Goal: Task Accomplishment & Management: Use online tool/utility

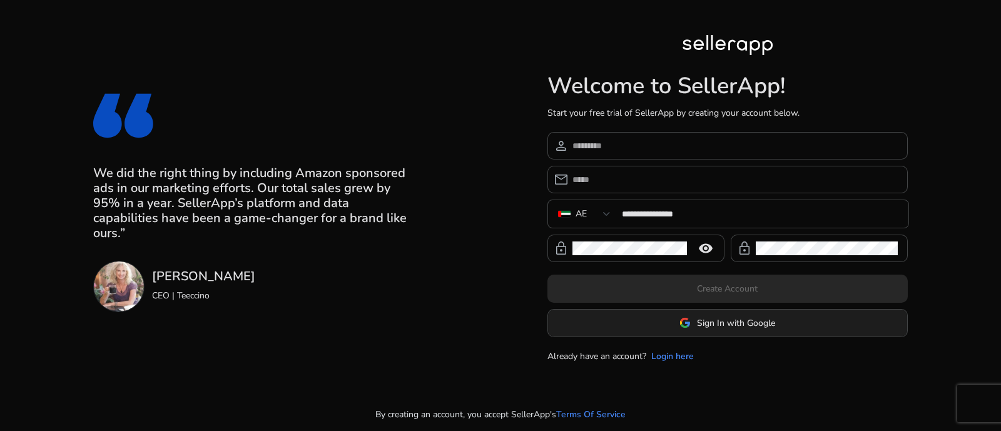
click at [762, 325] on span "Sign In with Google" at bounding box center [736, 323] width 78 height 13
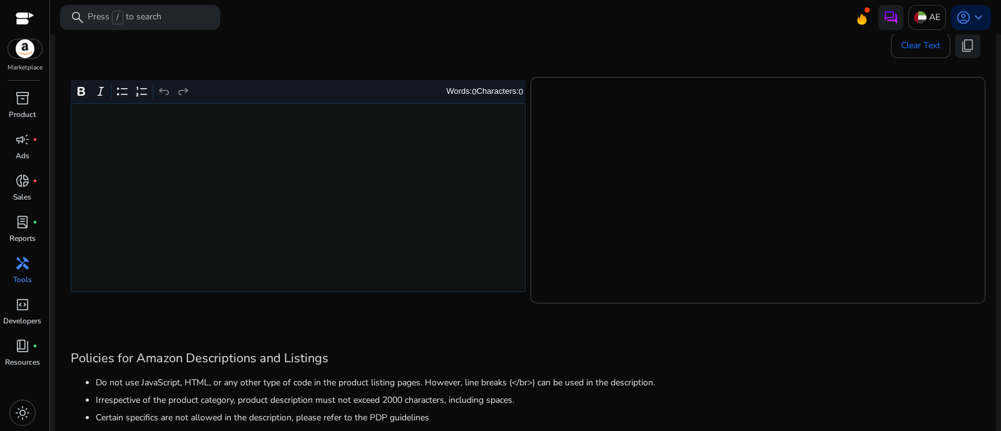
scroll to position [235, 0]
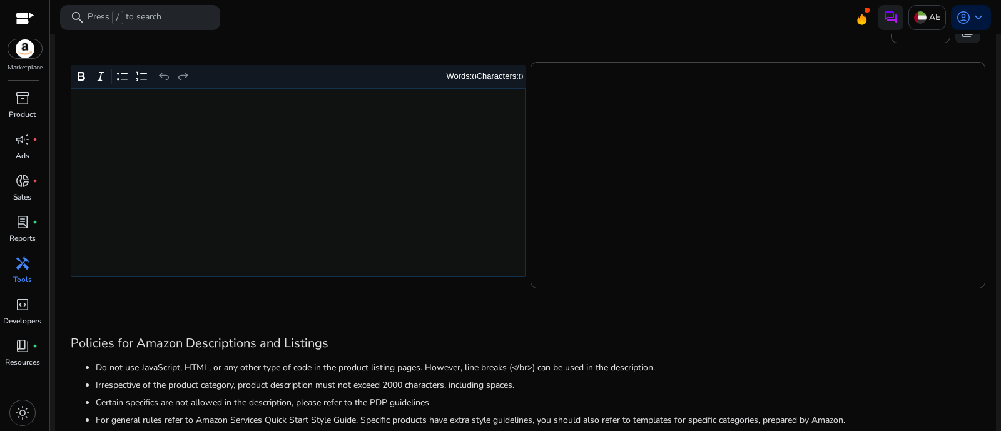
click at [320, 150] on div "Rich Text Editor. Editing area: main. Press Alt+0 for help." at bounding box center [298, 182] width 455 height 189
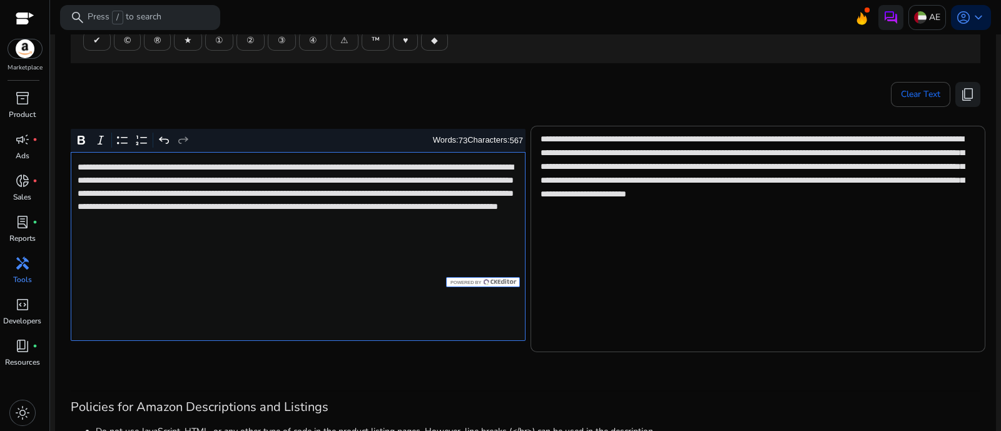
scroll to position [156, 0]
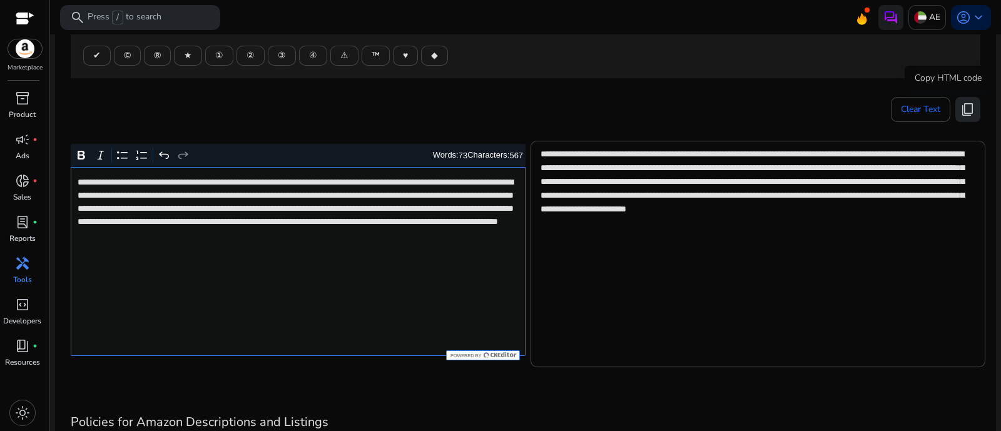
click at [970, 104] on span "content_copy" at bounding box center [968, 109] width 15 height 15
click at [971, 105] on button "content_copy" at bounding box center [968, 109] width 25 height 25
click at [297, 252] on p "**********" at bounding box center [297, 215] width 439 height 79
click at [969, 103] on span "content_copy" at bounding box center [968, 109] width 15 height 15
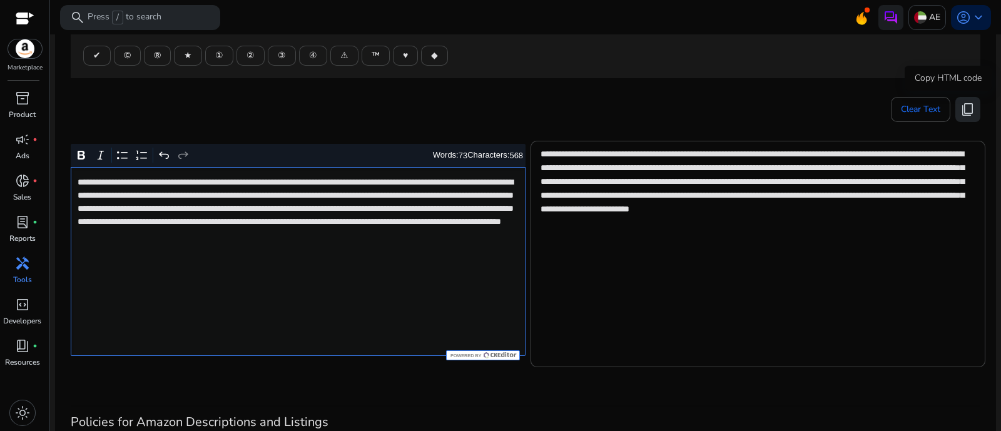
click at [970, 111] on span "content_copy" at bounding box center [968, 109] width 15 height 15
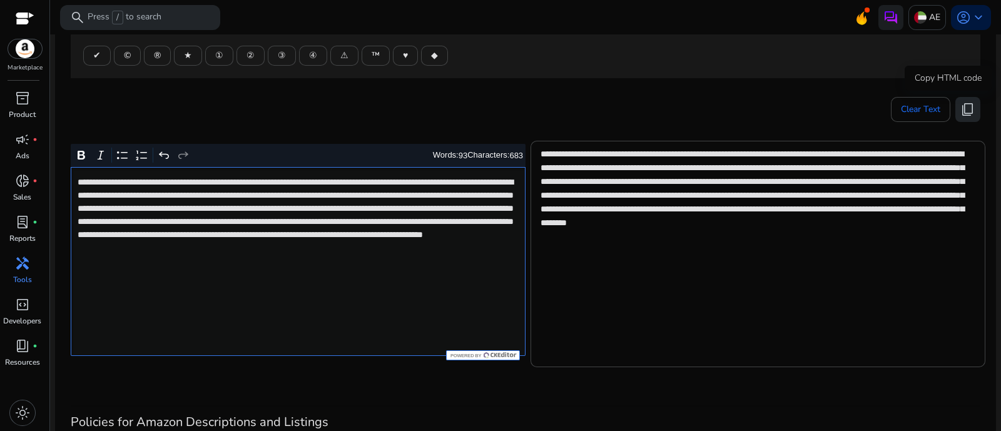
click at [964, 106] on span "content_copy" at bounding box center [968, 109] width 15 height 15
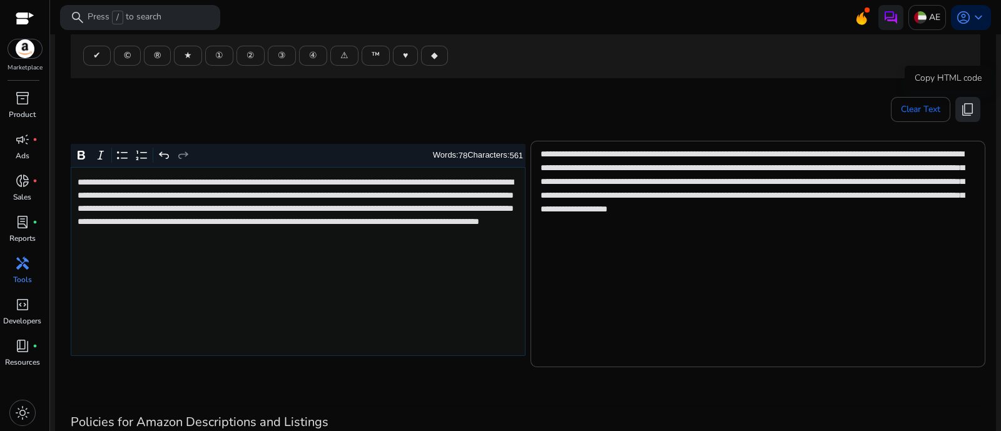
click at [968, 110] on span "content_copy" at bounding box center [968, 109] width 15 height 15
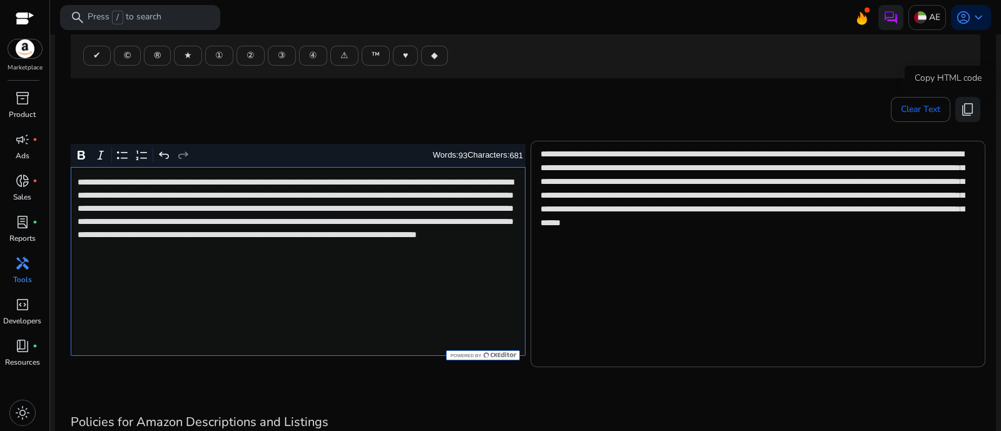
click at [969, 103] on span "content_copy" at bounding box center [968, 109] width 15 height 15
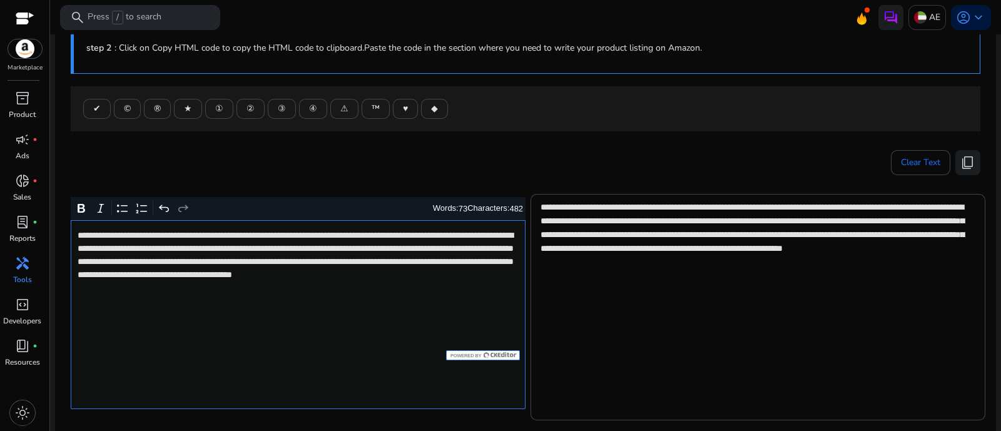
scroll to position [78, 0]
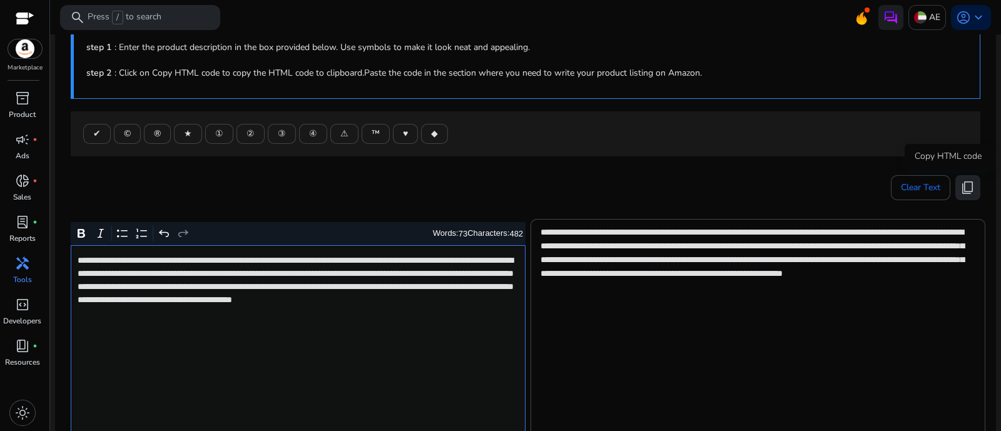
click at [969, 186] on span "content_copy" at bounding box center [968, 187] width 15 height 15
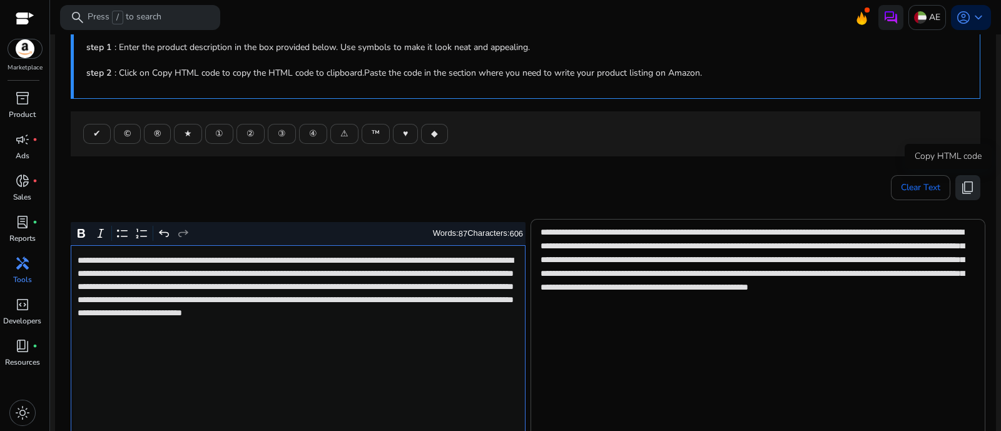
click at [969, 190] on span "content_copy" at bounding box center [968, 187] width 15 height 15
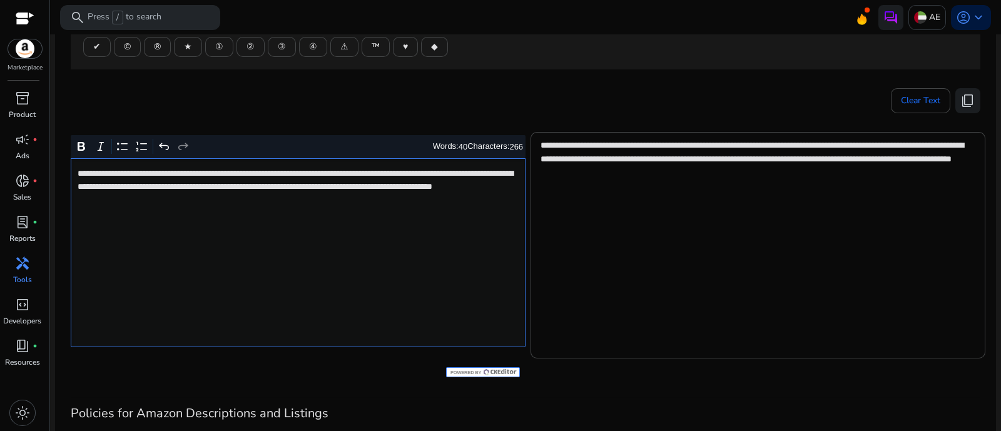
scroll to position [235, 0]
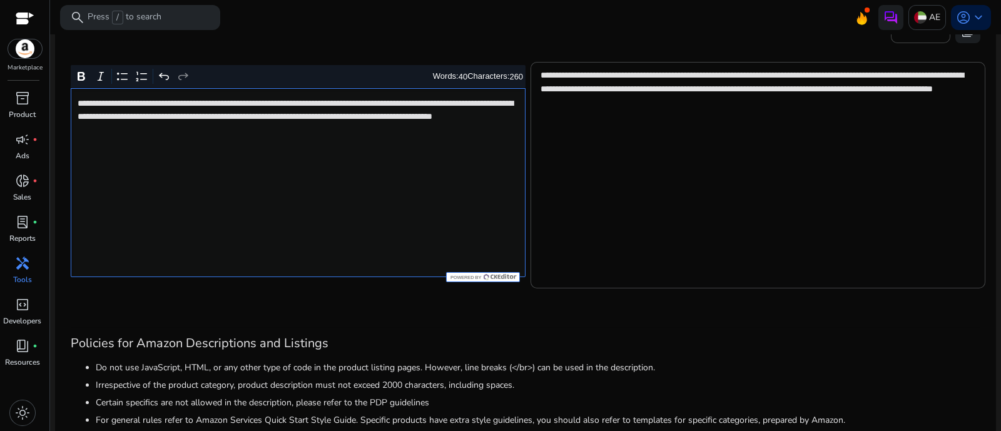
type textarea "**********"
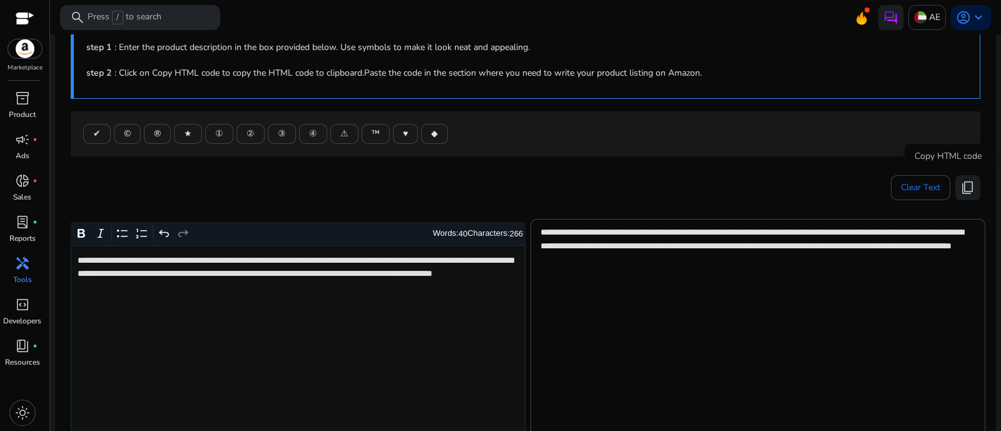
drag, startPoint x: 962, startPoint y: 190, endPoint x: 826, endPoint y: 190, distance: 135.8
click at [963, 190] on span "content_copy" at bounding box center [968, 187] width 15 height 15
